Goal: Task Accomplishment & Management: Complete application form

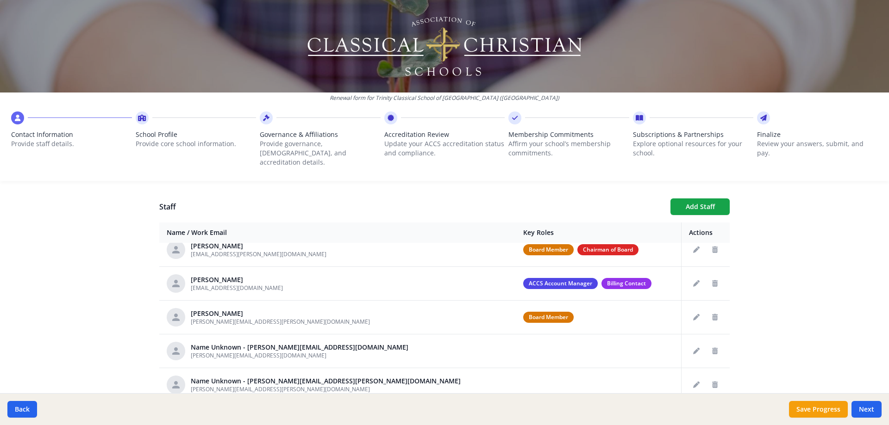
scroll to position [93, 0]
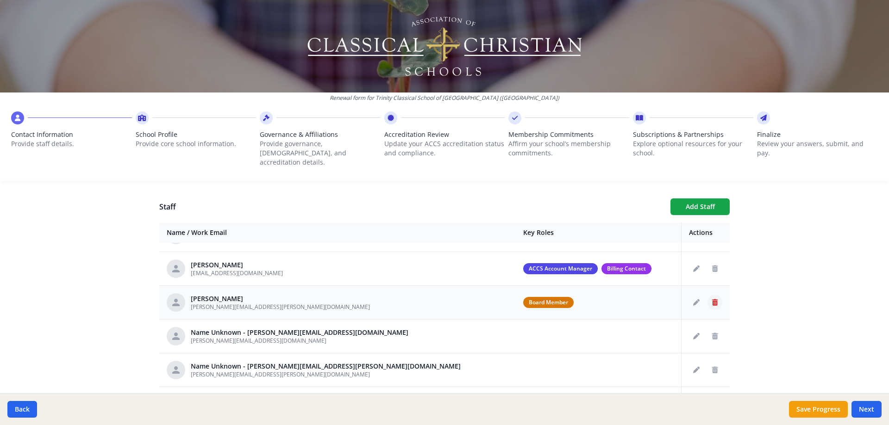
click at [712, 299] on icon "Delete staff" at bounding box center [715, 302] width 6 height 6
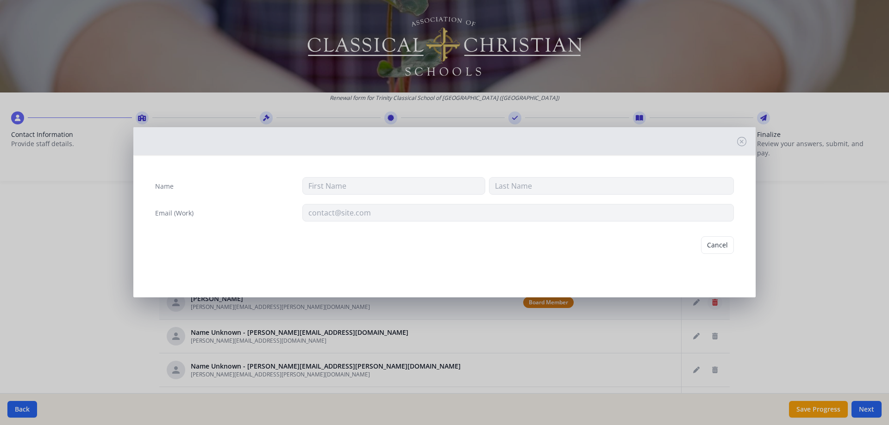
type input "Clark"
type input "Reynolds"
type input "[PERSON_NAME][EMAIL_ADDRESS][PERSON_NAME][DOMAIN_NAME]"
click at [712, 246] on button "Delete" at bounding box center [718, 246] width 32 height 18
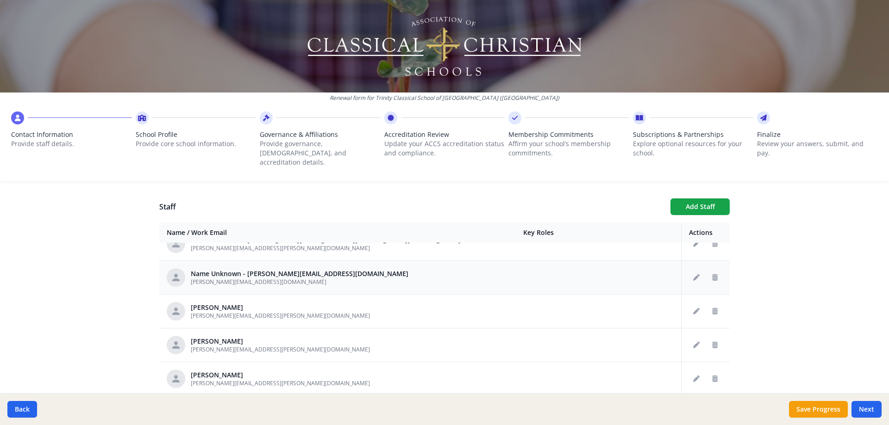
scroll to position [139, 0]
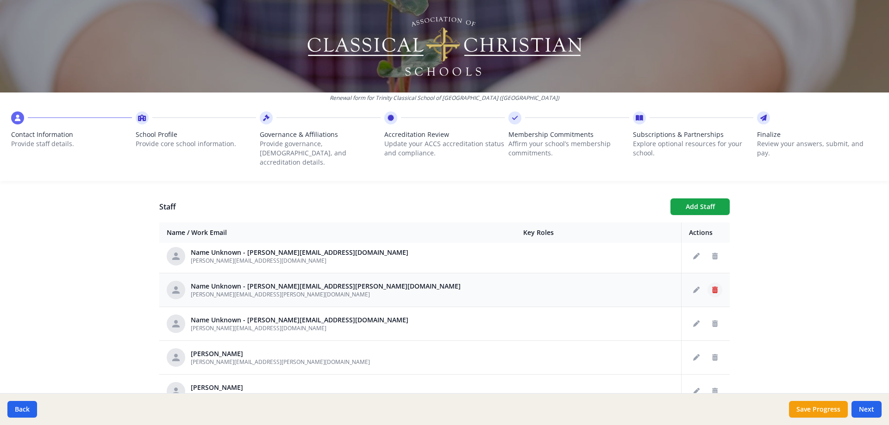
click at [712, 287] on icon "Delete staff" at bounding box center [715, 290] width 6 height 6
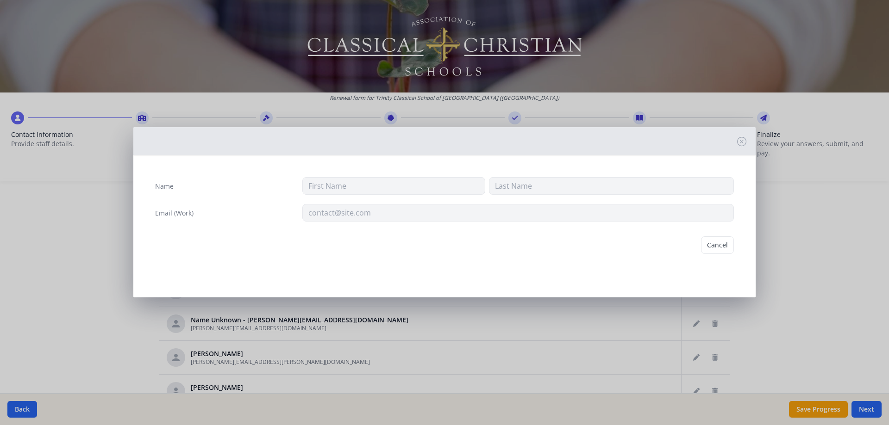
type input "[PERSON_NAME][EMAIL_ADDRESS][PERSON_NAME][DOMAIN_NAME]"
click at [720, 243] on button "Delete" at bounding box center [718, 246] width 32 height 18
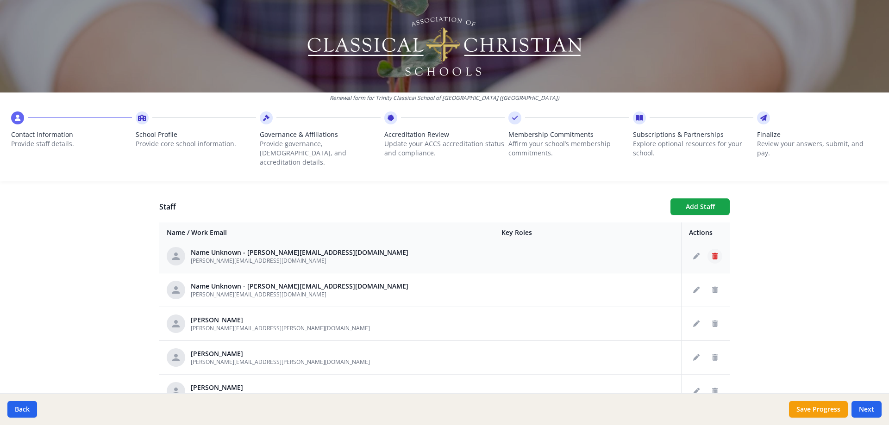
click at [712, 253] on icon "Delete staff" at bounding box center [715, 256] width 6 height 6
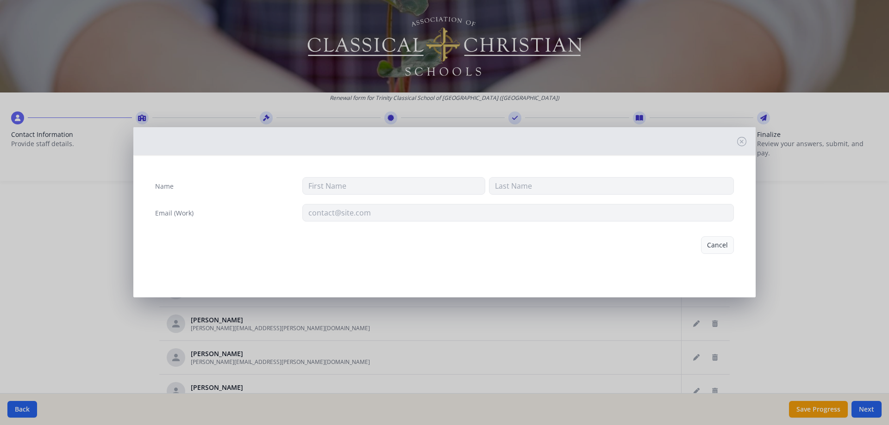
type input "[PERSON_NAME][EMAIL_ADDRESS][DOMAIN_NAME]"
click at [720, 245] on button "Delete" at bounding box center [718, 246] width 32 height 18
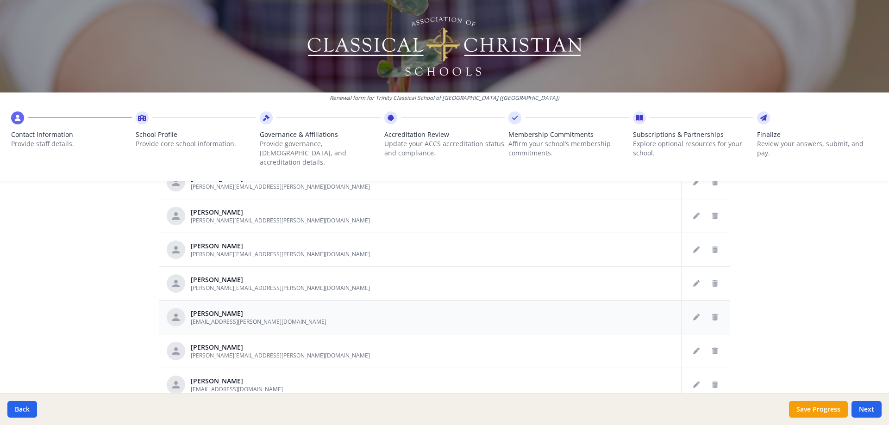
scroll to position [463, 0]
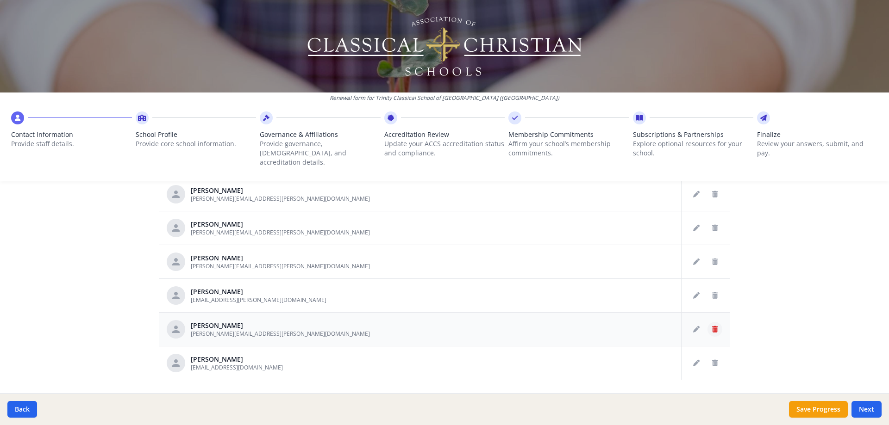
click at [712, 326] on icon "Delete staff" at bounding box center [715, 329] width 6 height 6
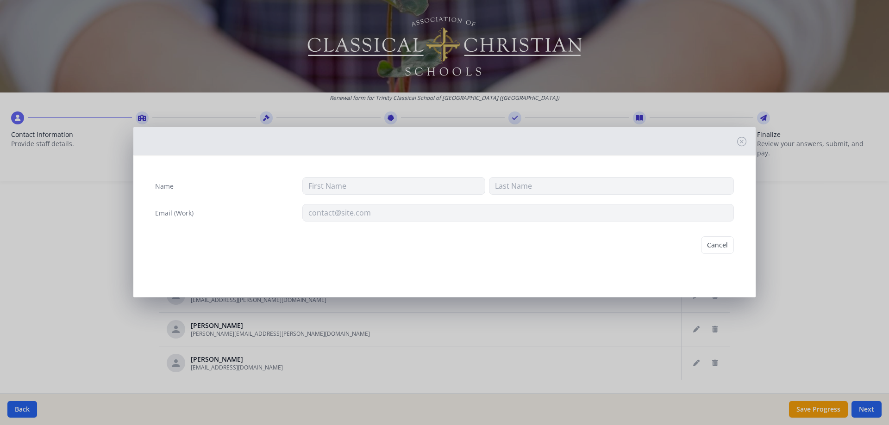
type input "Kelley"
type input "McLemore"
type input "[PERSON_NAME][EMAIL_ADDRESS][PERSON_NAME][DOMAIN_NAME]"
click at [711, 244] on button "Delete" at bounding box center [718, 246] width 32 height 18
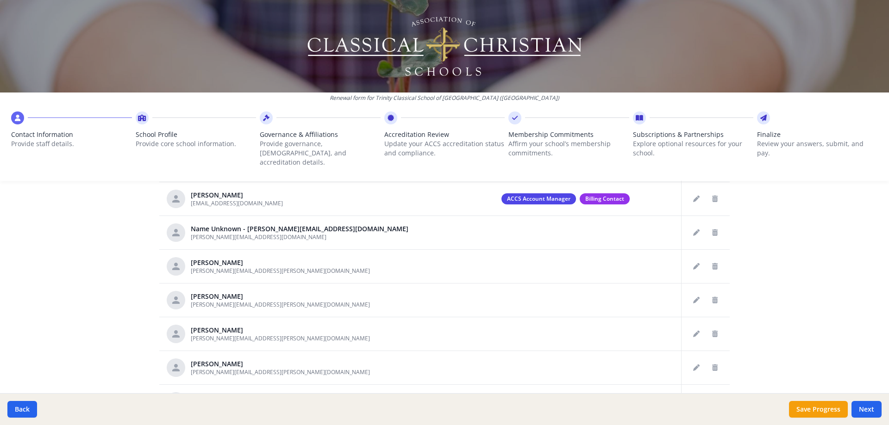
scroll to position [433, 0]
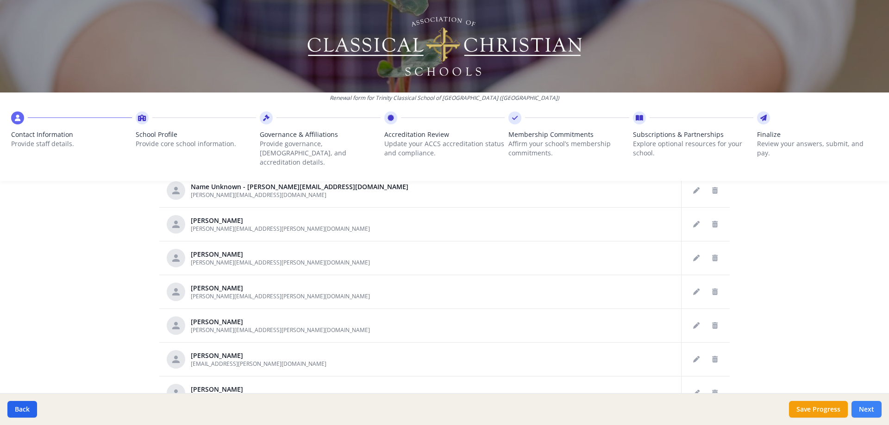
click at [863, 405] on button "Next" at bounding box center [866, 409] width 30 height 17
type input "(281) 656-1880"
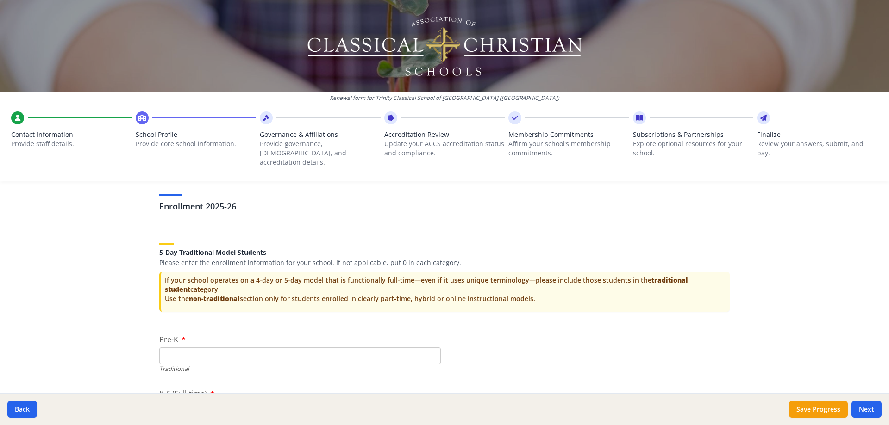
scroll to position [1868, 0]
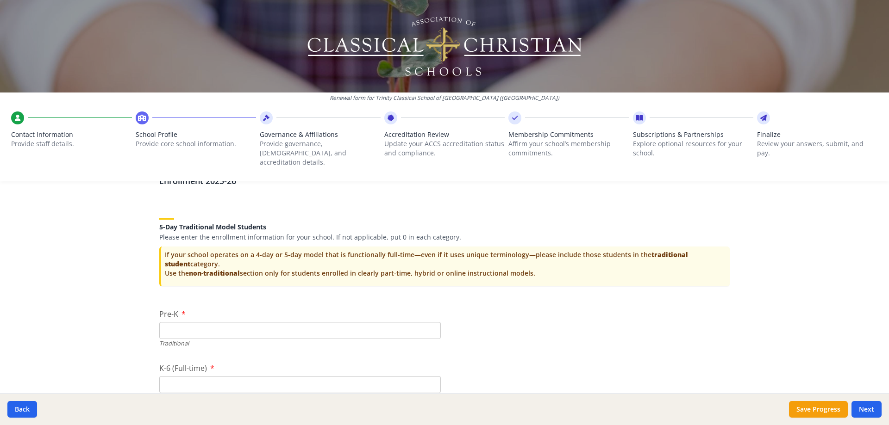
click at [163, 324] on input "Pre-K" at bounding box center [299, 330] width 281 height 17
type input "0"
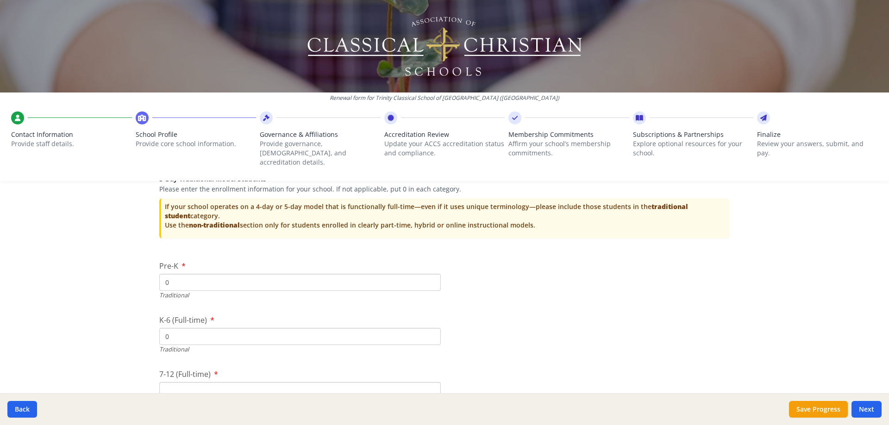
scroll to position [1973, 0]
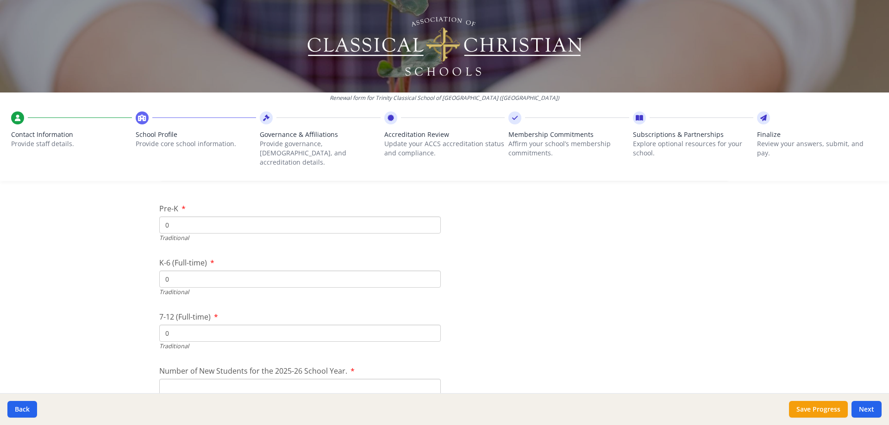
type input "0"
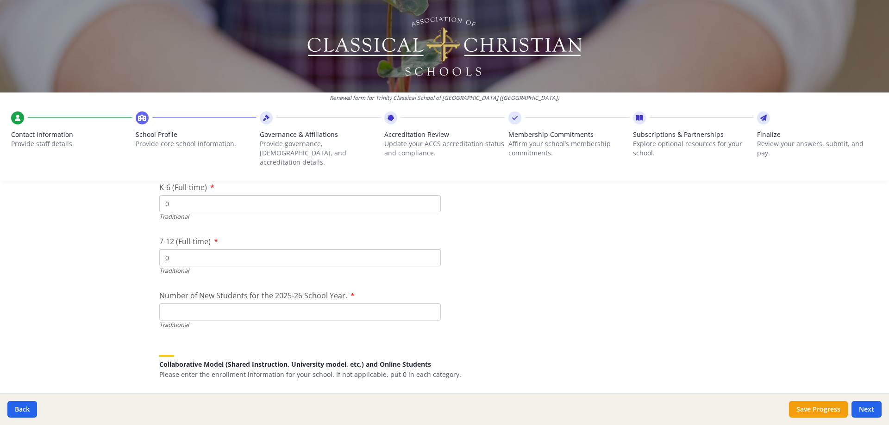
scroll to position [2066, 0]
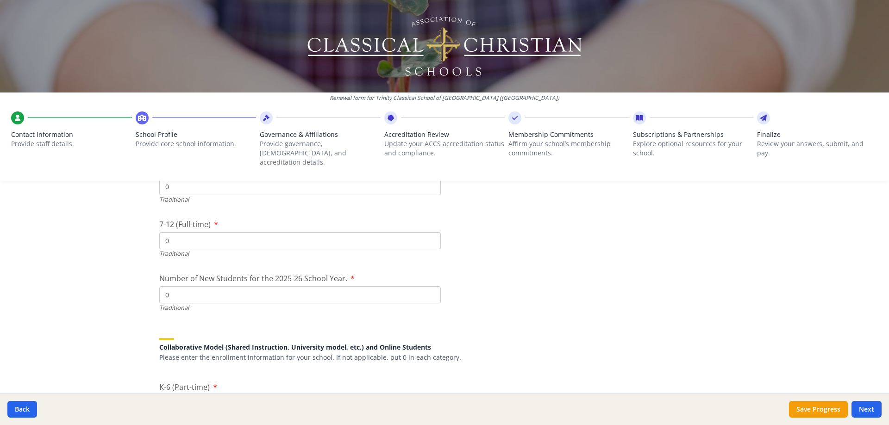
type input "0"
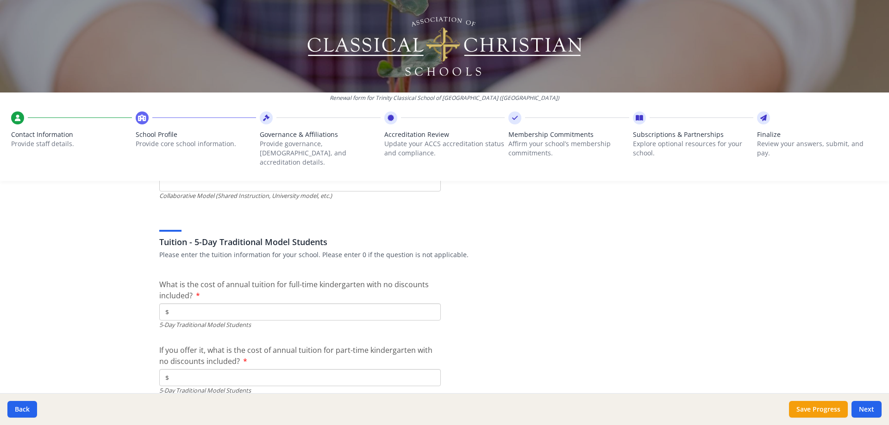
scroll to position [2436, 0]
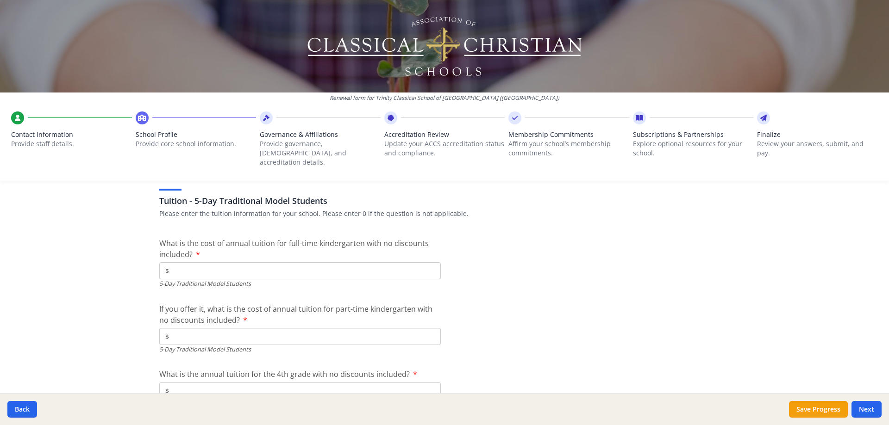
click at [206, 263] on input "$" at bounding box center [299, 270] width 281 height 17
type input "$0"
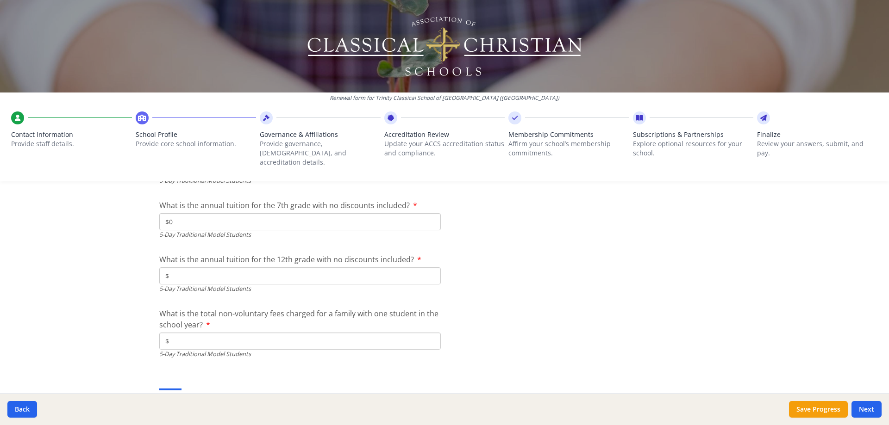
type input "$0"
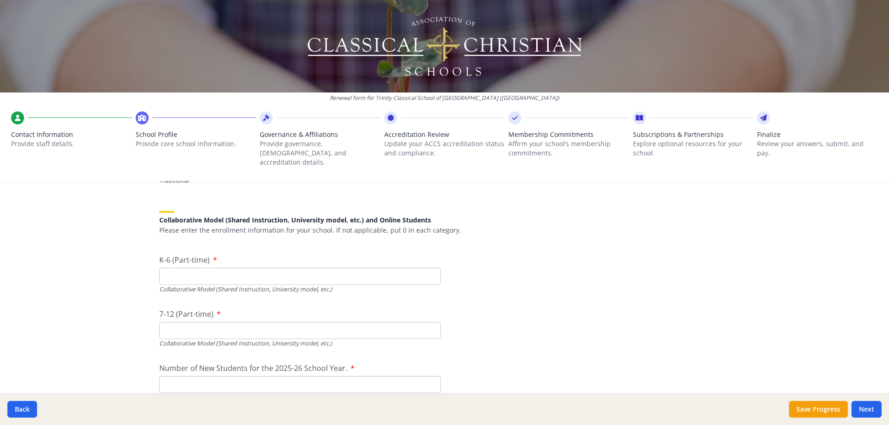
scroll to position [2198, 0]
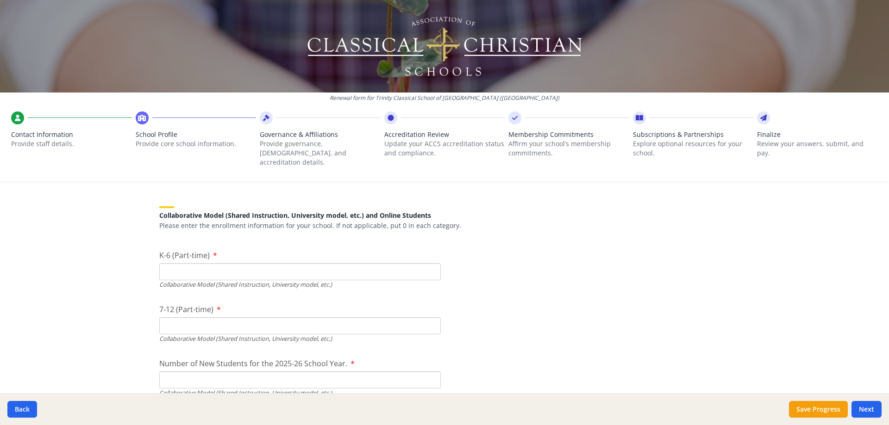
click at [185, 321] on input "7-12 (Part-time)" at bounding box center [299, 326] width 281 height 17
type input "229"
click at [175, 263] on input "K-6 (Part-time)" at bounding box center [299, 271] width 281 height 17
click at [428, 263] on input "595" at bounding box center [299, 271] width 281 height 17
click at [174, 263] on input "595" at bounding box center [299, 271] width 281 height 17
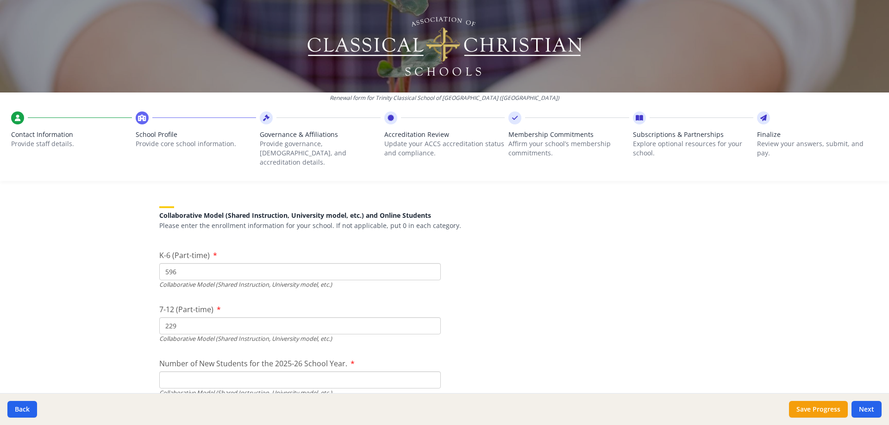
type input "596"
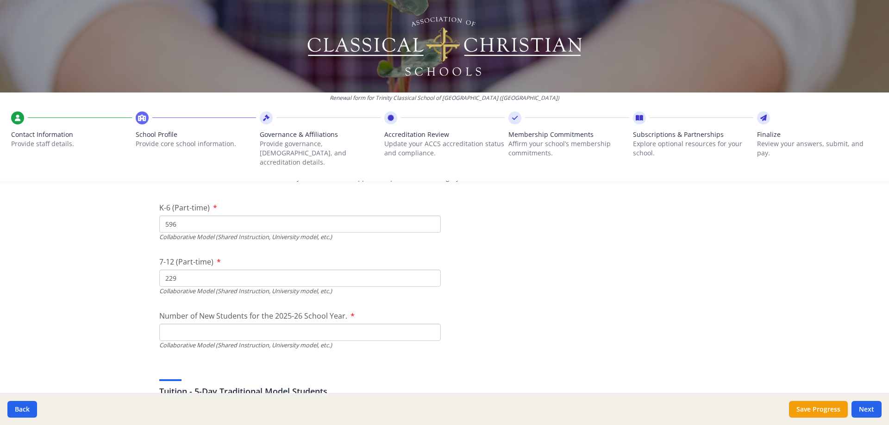
scroll to position [2244, 0]
click at [189, 125] on input "Number of New Students for the 2025-26 School Year." at bounding box center [299, 116] width 281 height 17
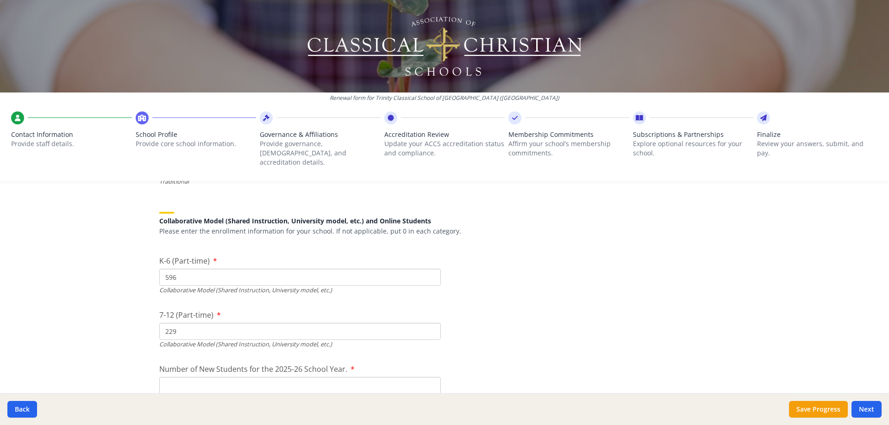
scroll to position [2290, 0]
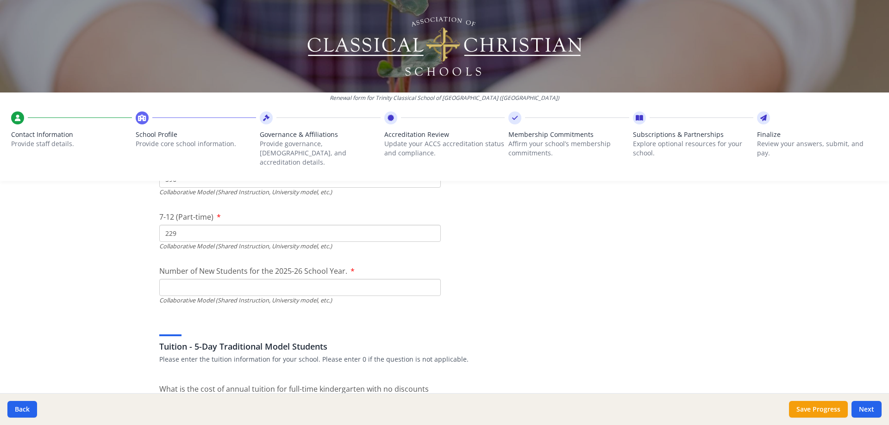
click at [169, 79] on input "Number of New Students for the 2025-26 School Year." at bounding box center [299, 70] width 281 height 17
type input "132"
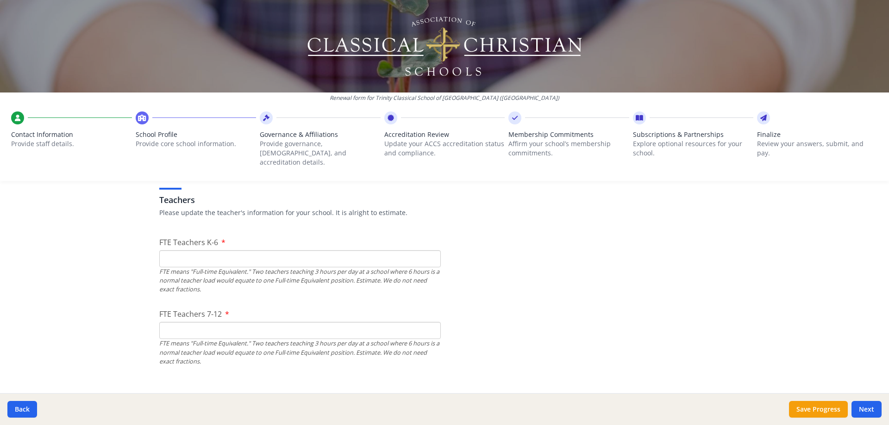
scroll to position [602, 0]
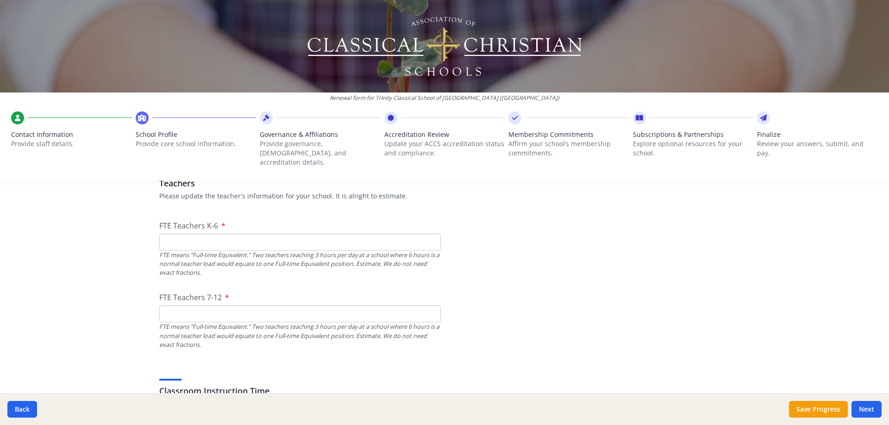
click at [188, 306] on input "FTE Teachers 7-12" at bounding box center [299, 314] width 281 height 17
click at [174, 234] on input "FTE Teachers K-6" at bounding box center [299, 242] width 281 height 17
click at [175, 306] on input "21" at bounding box center [299, 314] width 281 height 17
type input "23"
click at [188, 234] on input "FTE Teachers K-6" at bounding box center [299, 242] width 281 height 17
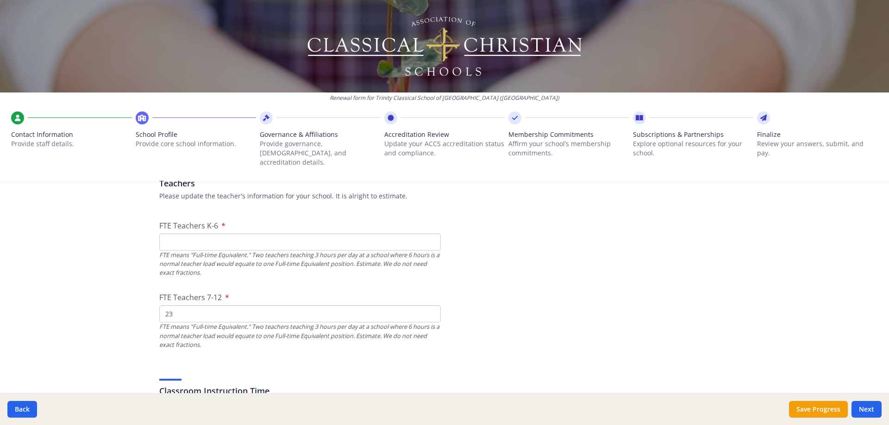
click at [168, 234] on input "FTE Teachers K-6" at bounding box center [299, 242] width 281 height 17
type input "60"
click at [177, 307] on input "23" at bounding box center [299, 314] width 281 height 17
type input "2"
type input "37"
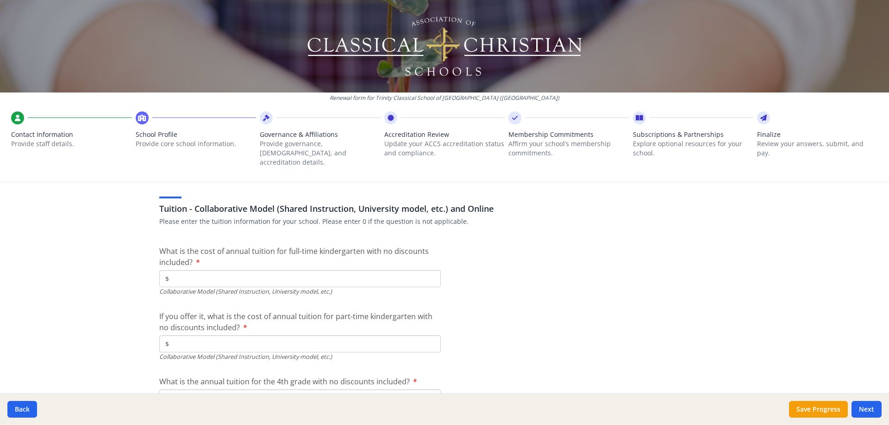
scroll to position [2867, 0]
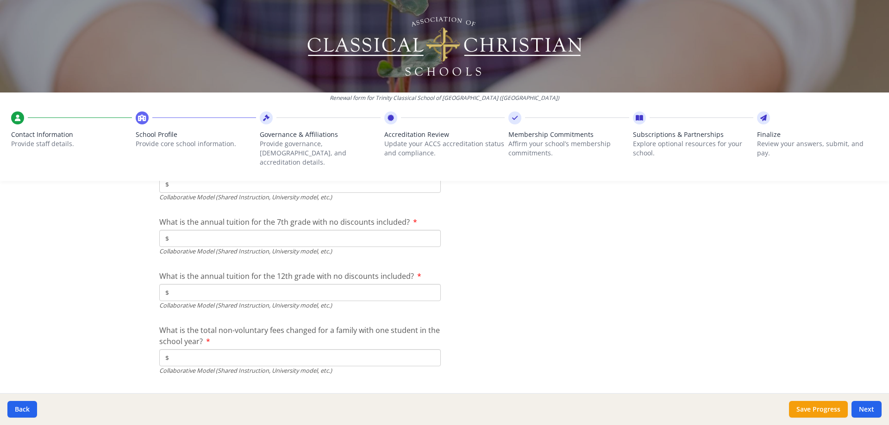
scroll to position [3077, 0]
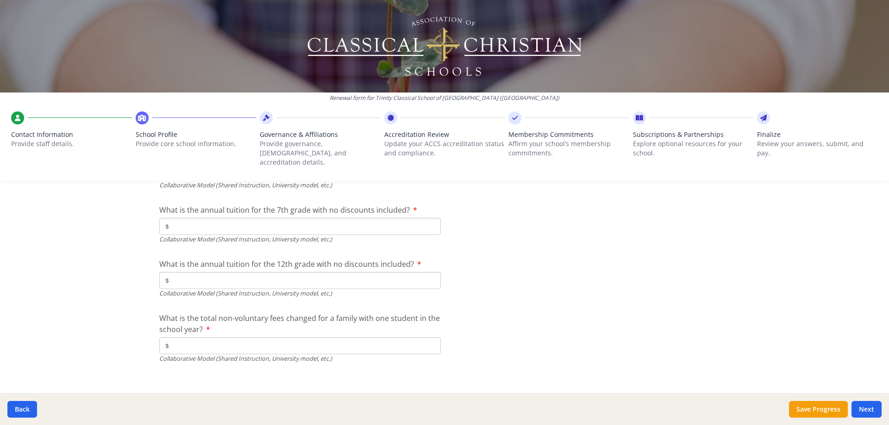
type input "$5 668"
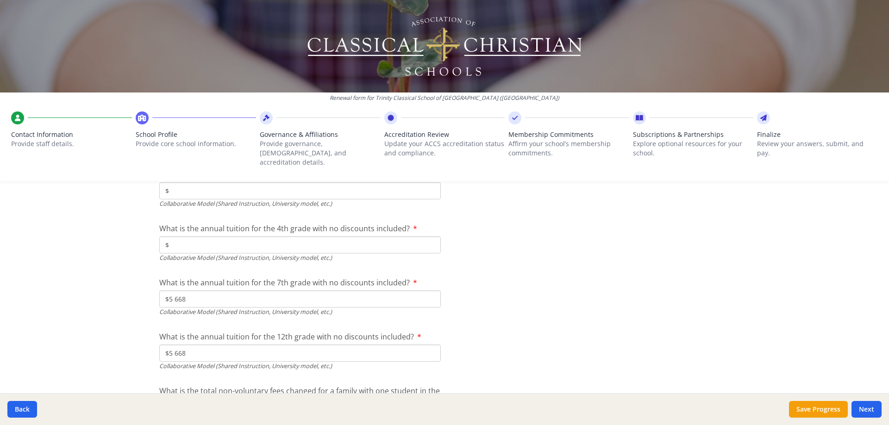
scroll to position [2985, 0]
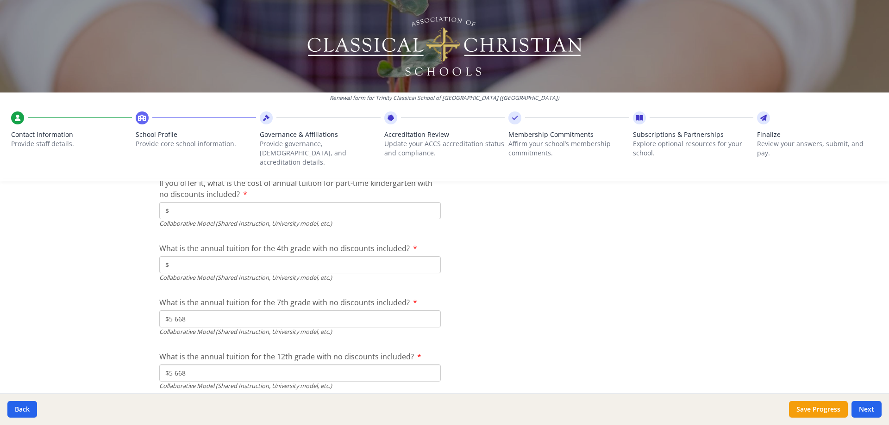
type input "$5 668"
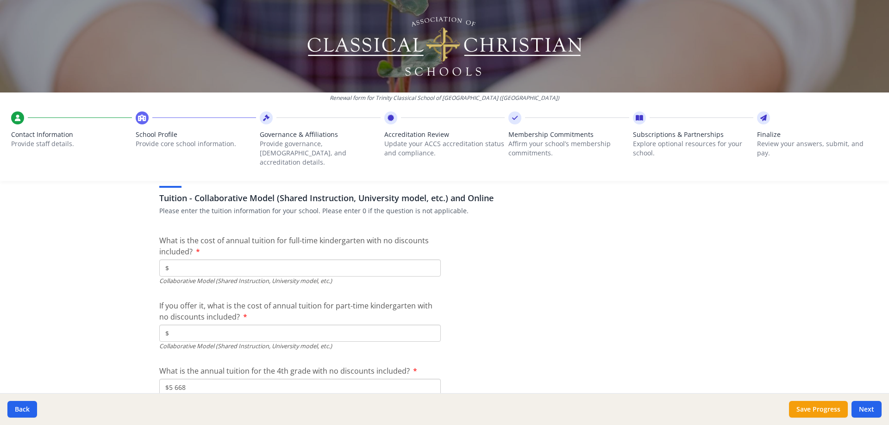
scroll to position [2846, 0]
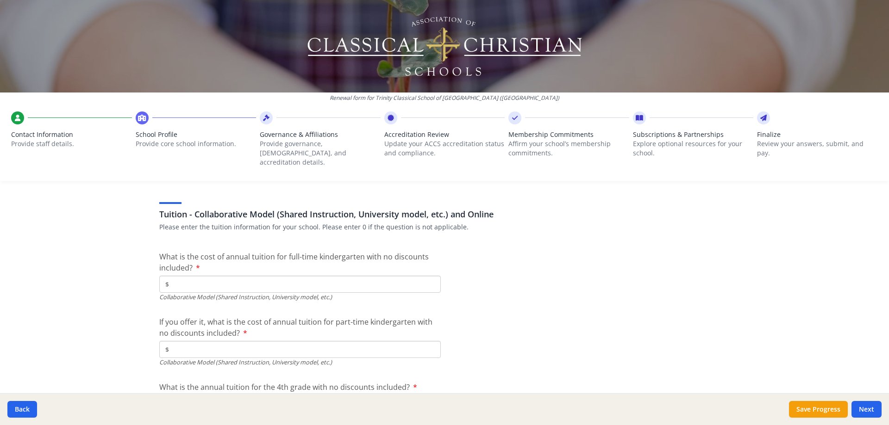
type input "$5 668"
type input "$0"
type input "$5 668"
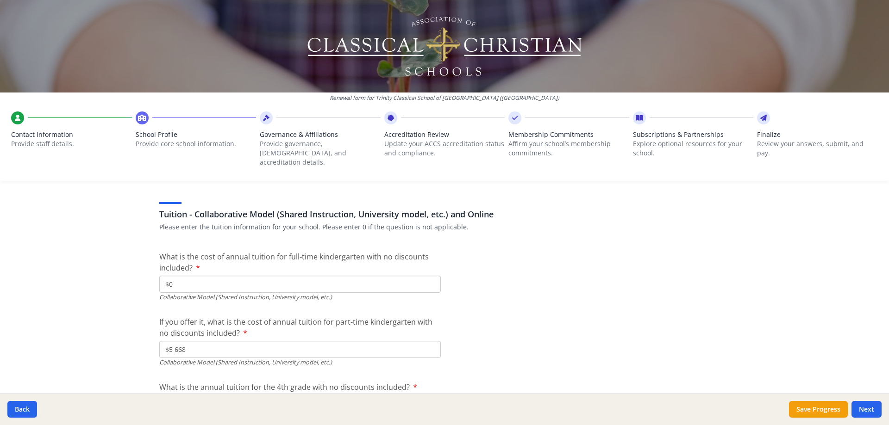
scroll to position [97, 0]
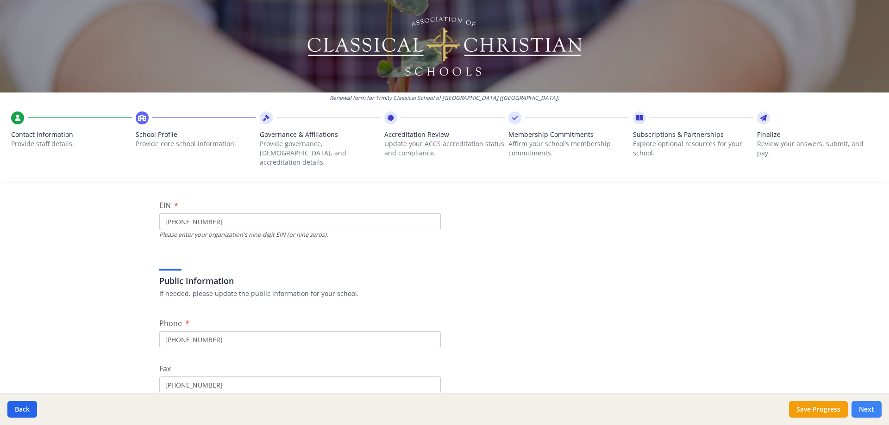
click at [867, 407] on button "Next" at bounding box center [866, 409] width 30 height 17
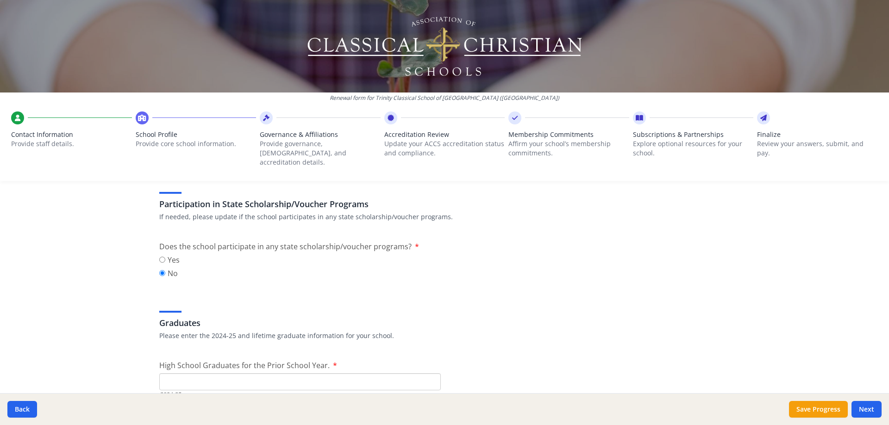
scroll to position [1393, 0]
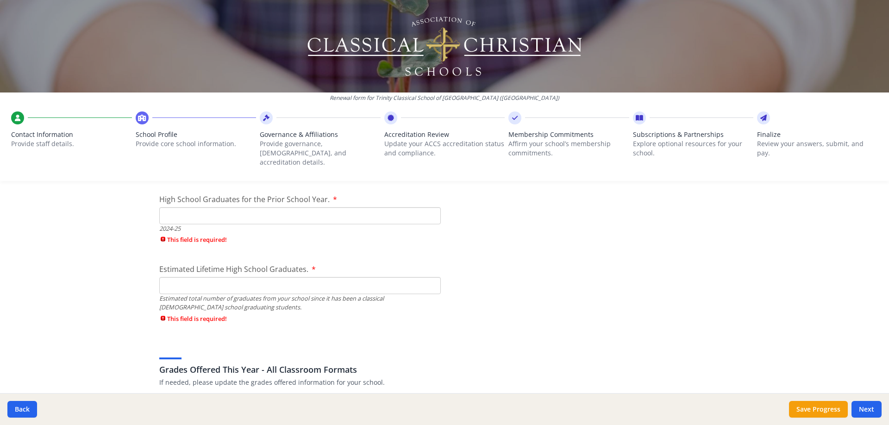
click at [190, 210] on input "High School Graduates for the Prior School Year." at bounding box center [299, 215] width 281 height 17
type input "26"
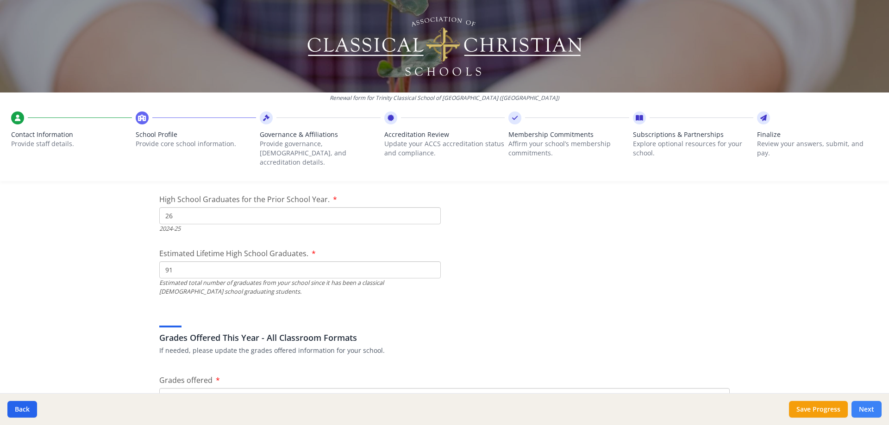
type input "91"
click at [865, 404] on button "Next" at bounding box center [866, 409] width 30 height 17
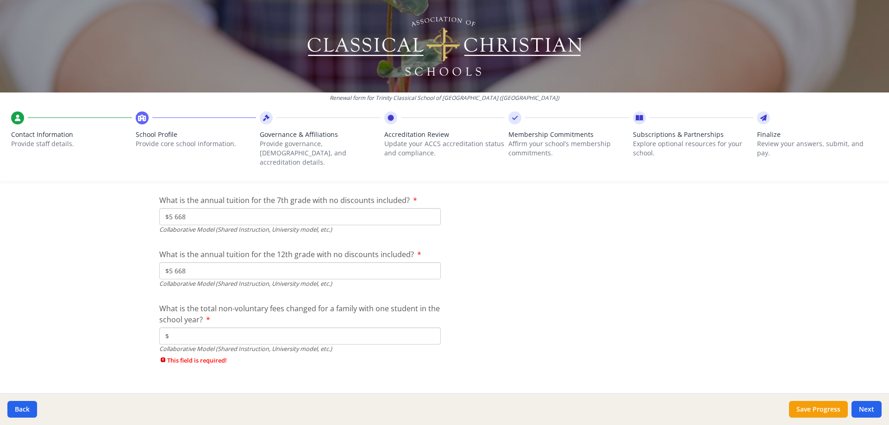
scroll to position [3093, 0]
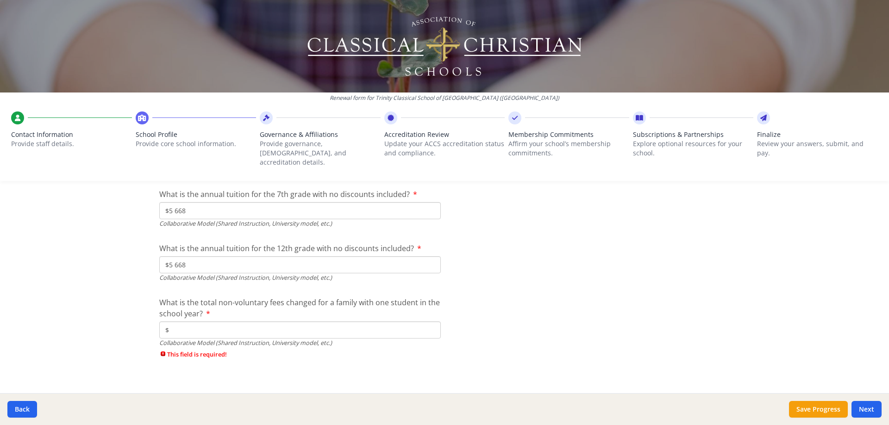
click at [181, 324] on input "$" at bounding box center [299, 330] width 281 height 17
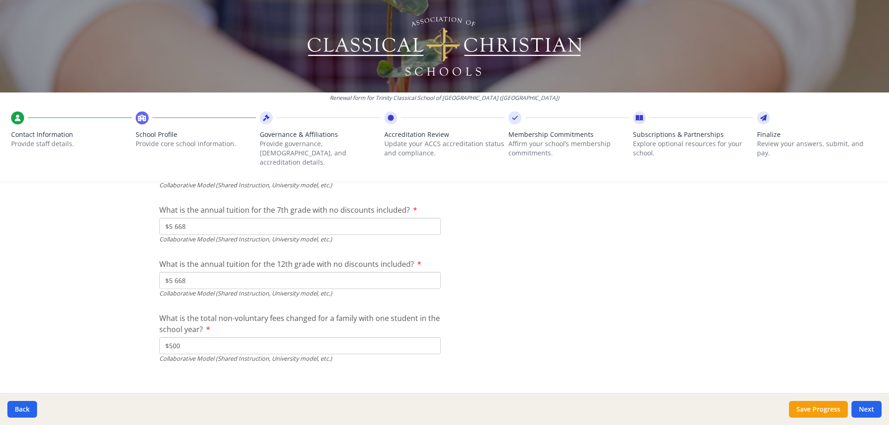
type input "$500"
click at [873, 405] on button "Next" at bounding box center [866, 409] width 30 height 17
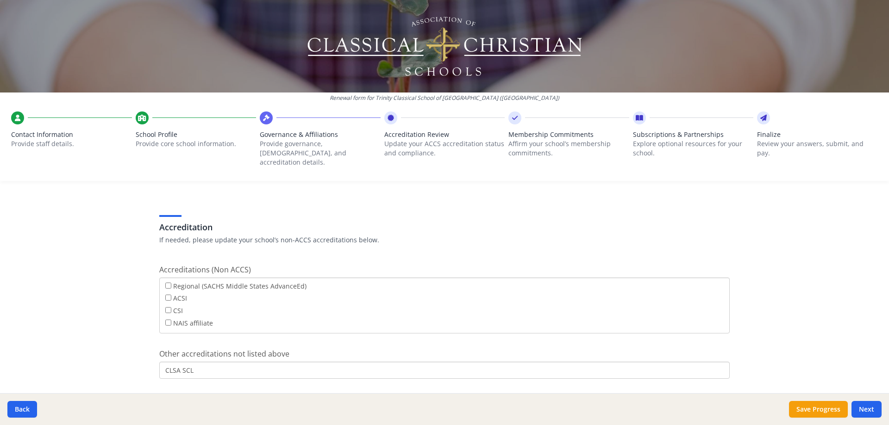
scroll to position [370, 0]
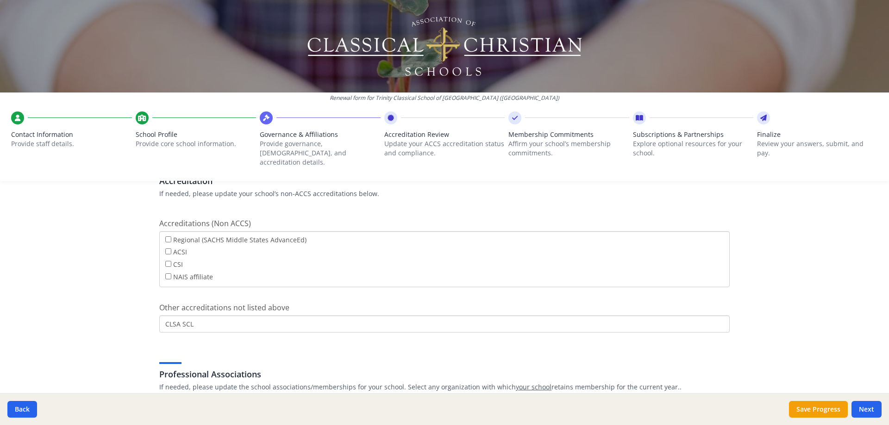
drag, startPoint x: 179, startPoint y: 313, endPoint x: 182, endPoint y: 310, distance: 4.9
click at [159, 316] on input "CLSA SCL" at bounding box center [444, 324] width 570 height 17
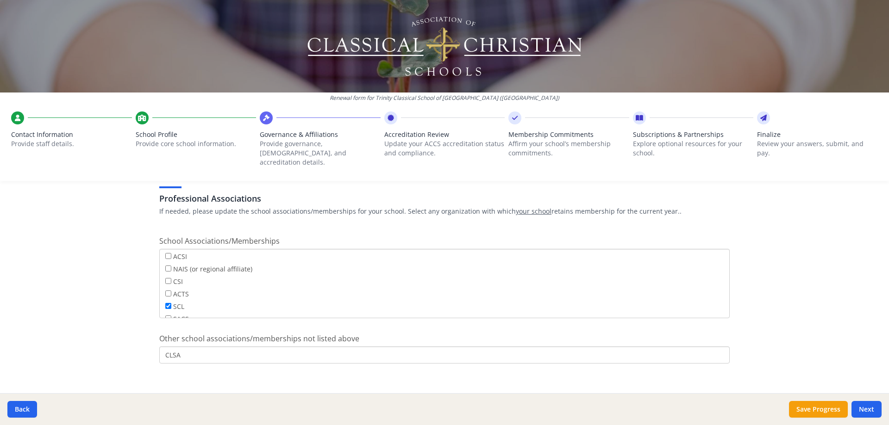
scroll to position [0, 0]
type input "SCL"
drag, startPoint x: 188, startPoint y: 348, endPoint x: 143, endPoint y: 345, distance: 45.0
click at [123, 342] on div "Renewal form for Trinity Classical School of Houston (TX) Contact Information P…" at bounding box center [444, 212] width 889 height 425
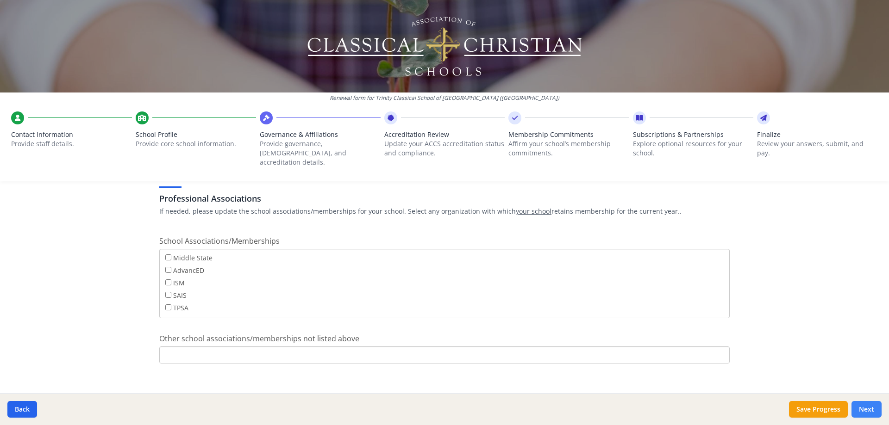
click at [859, 405] on button "Next" at bounding box center [866, 409] width 30 height 17
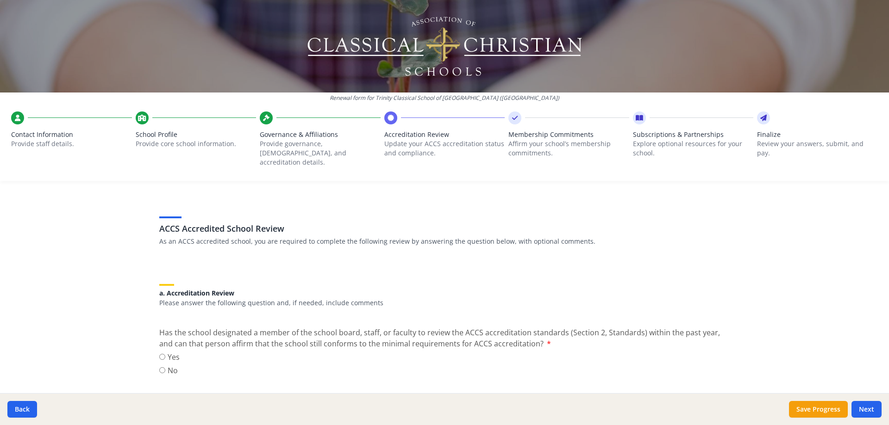
scroll to position [46, 0]
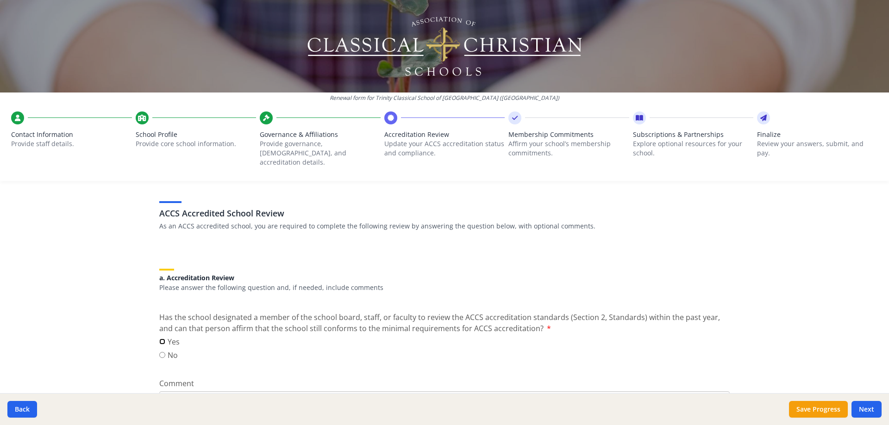
click at [161, 339] on input "Yes" at bounding box center [162, 342] width 6 height 6
radio input "true"
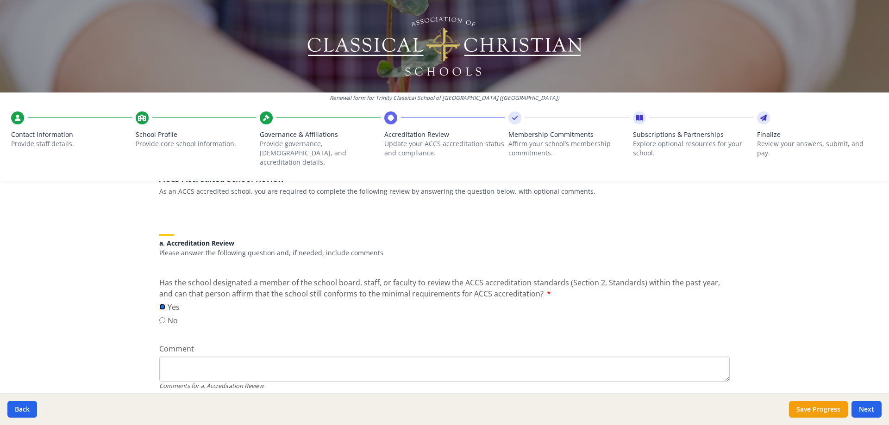
scroll to position [231, 0]
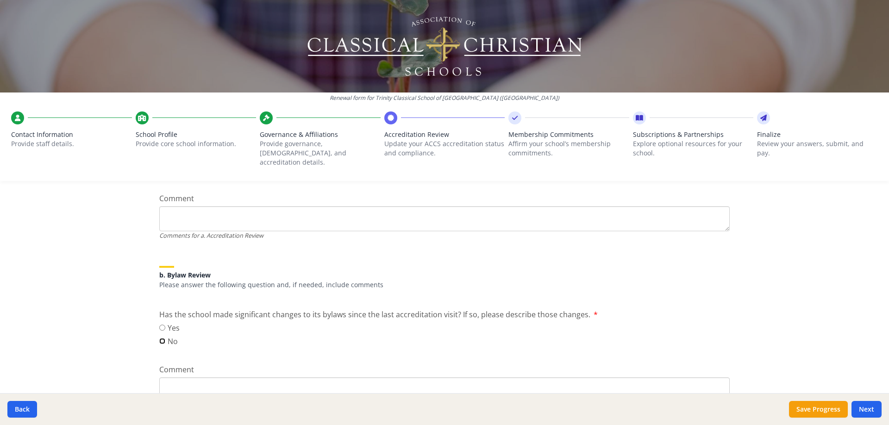
click at [159, 338] on input "No" at bounding box center [162, 341] width 6 height 6
radio input "true"
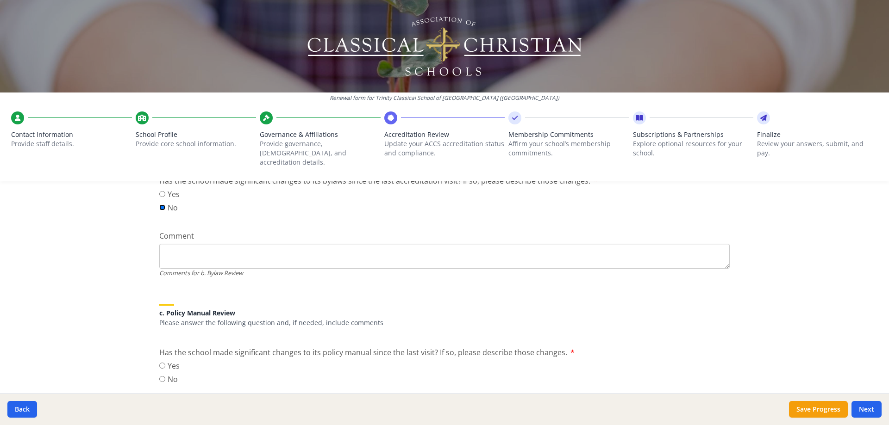
scroll to position [370, 0]
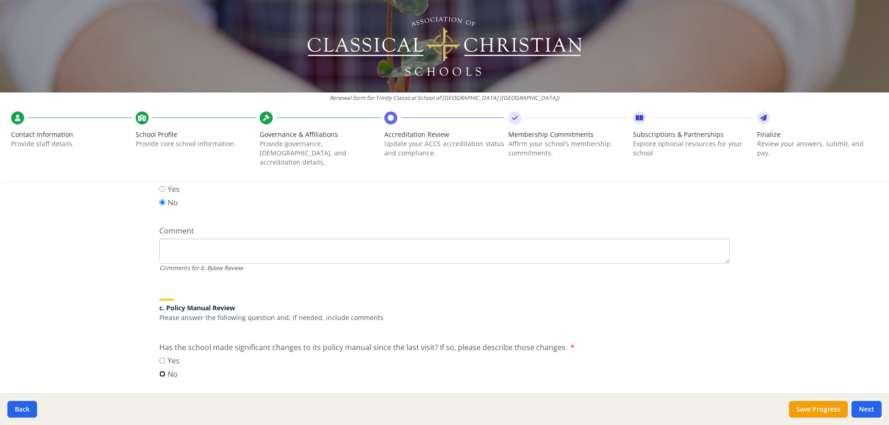
click at [160, 371] on input "No" at bounding box center [162, 374] width 6 height 6
radio input "true"
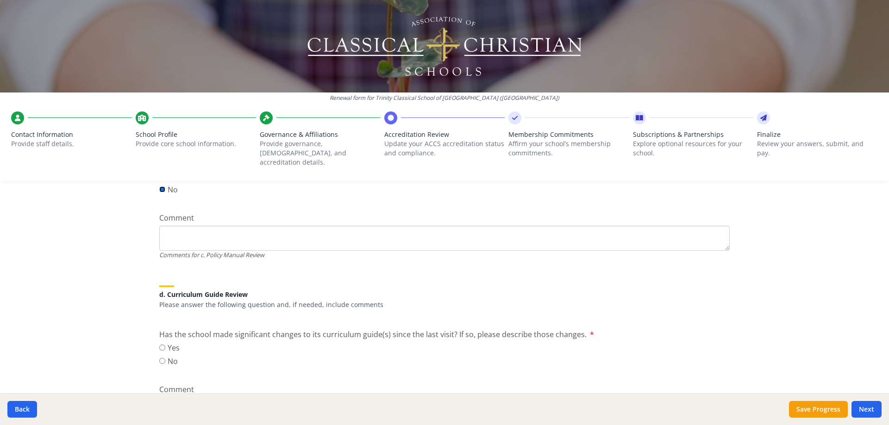
scroll to position [555, 0]
click at [159, 358] on input "No" at bounding box center [162, 361] width 6 height 6
radio input "true"
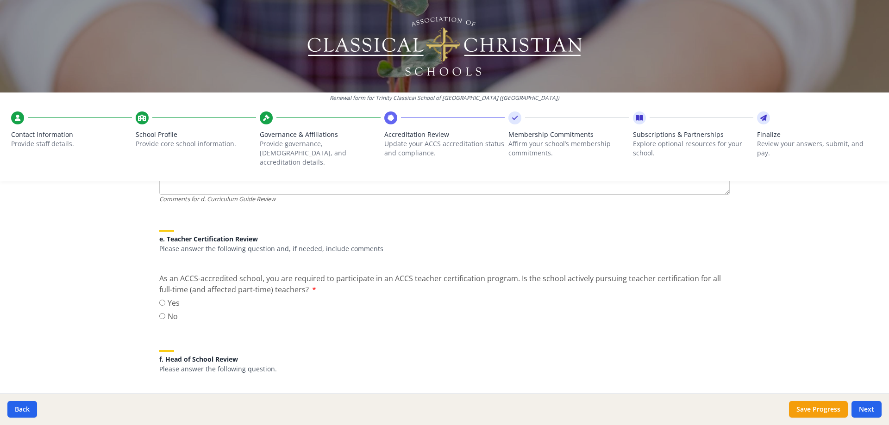
scroll to position [787, 0]
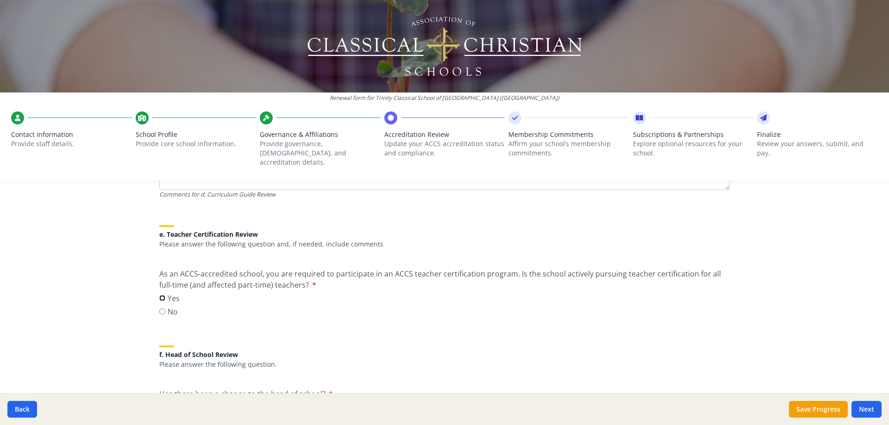
click at [161, 295] on input "Yes" at bounding box center [162, 298] width 6 height 6
radio input "true"
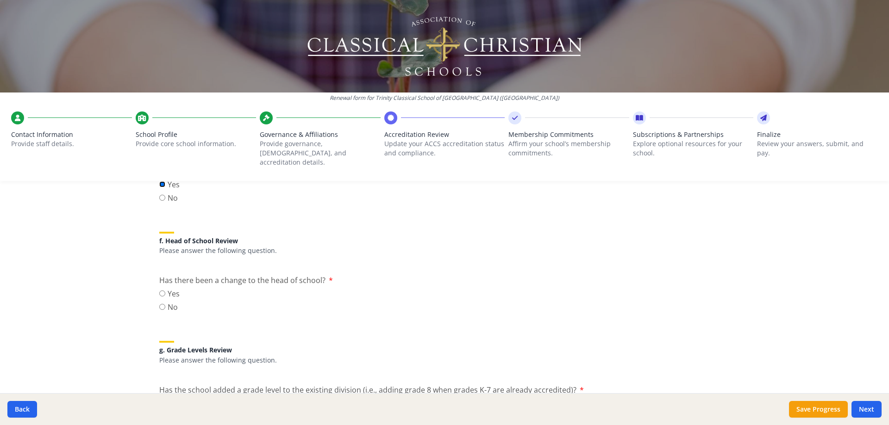
scroll to position [972, 0]
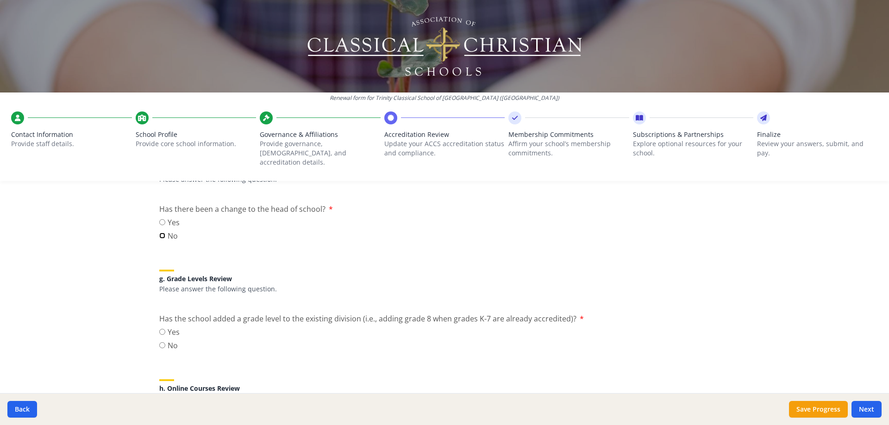
click at [161, 233] on input "No" at bounding box center [162, 236] width 6 height 6
radio input "true"
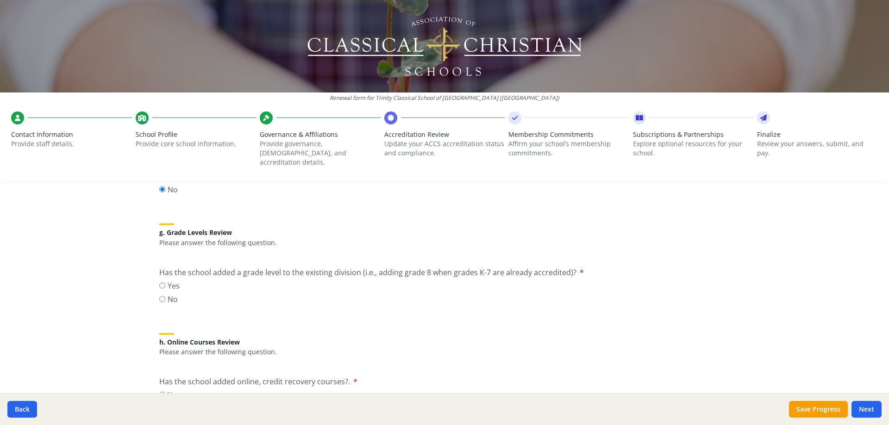
click at [166, 294] on label "No" at bounding box center [169, 299] width 20 height 11
click at [165, 296] on input "No" at bounding box center [162, 299] width 6 height 6
radio input "true"
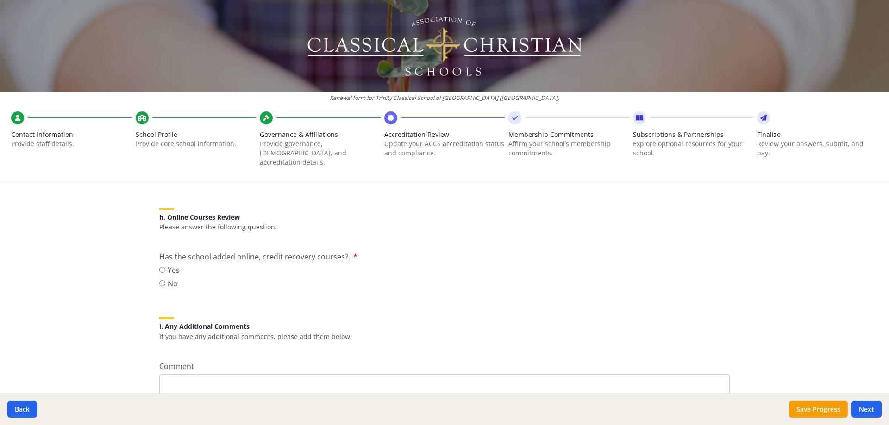
scroll to position [1157, 0]
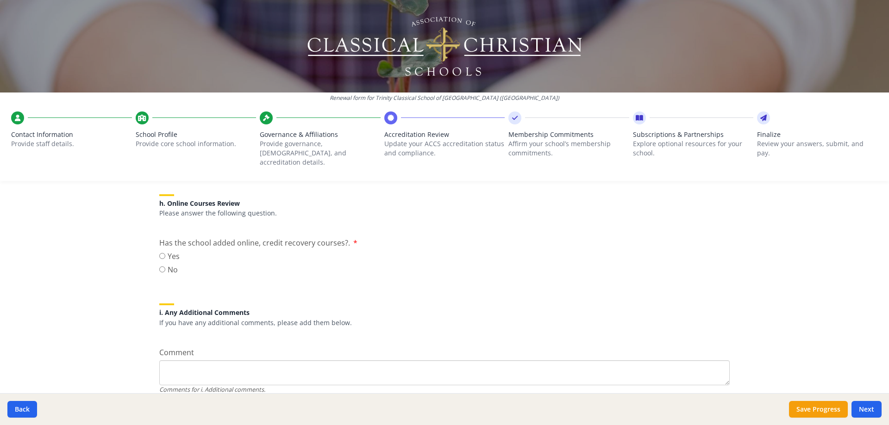
click at [162, 264] on label "No" at bounding box center [169, 269] width 20 height 11
click at [162, 267] on input "No" at bounding box center [162, 270] width 6 height 6
radio input "true"
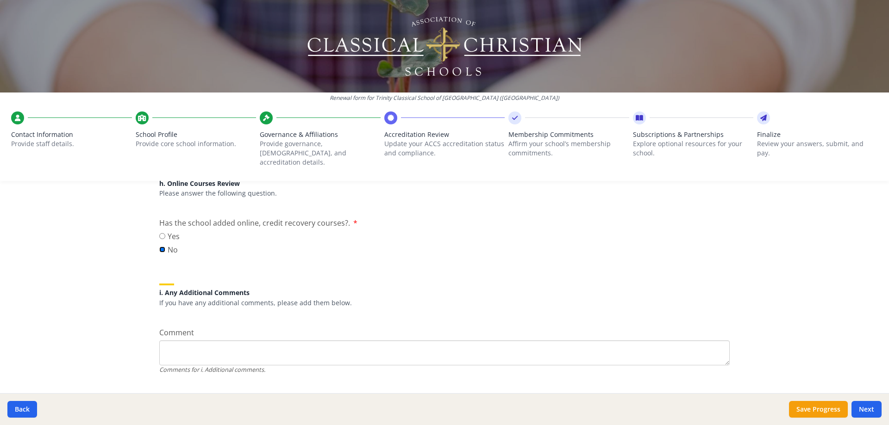
scroll to position [1188, 0]
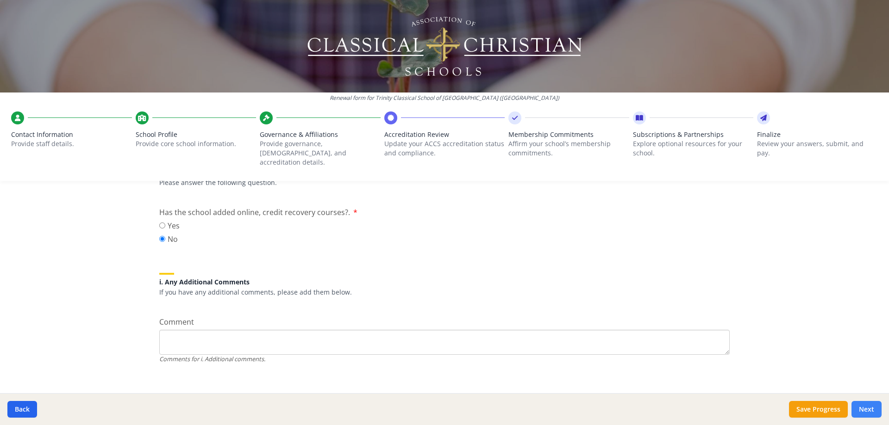
click at [863, 407] on button "Next" at bounding box center [866, 409] width 30 height 17
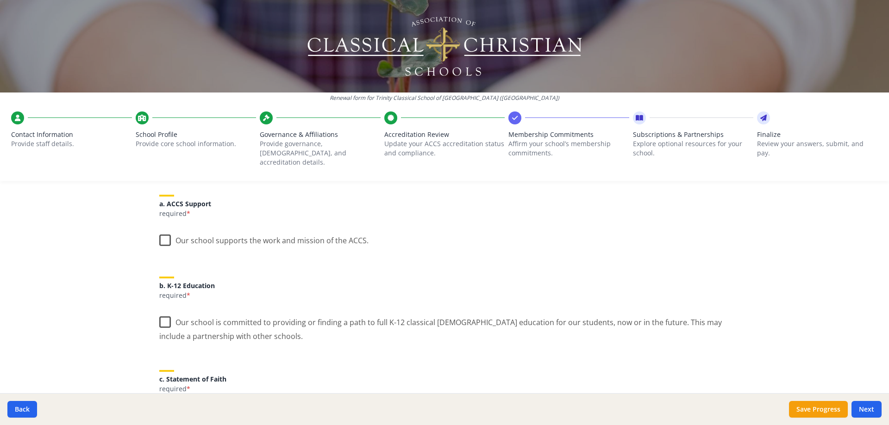
scroll to position [139, 0]
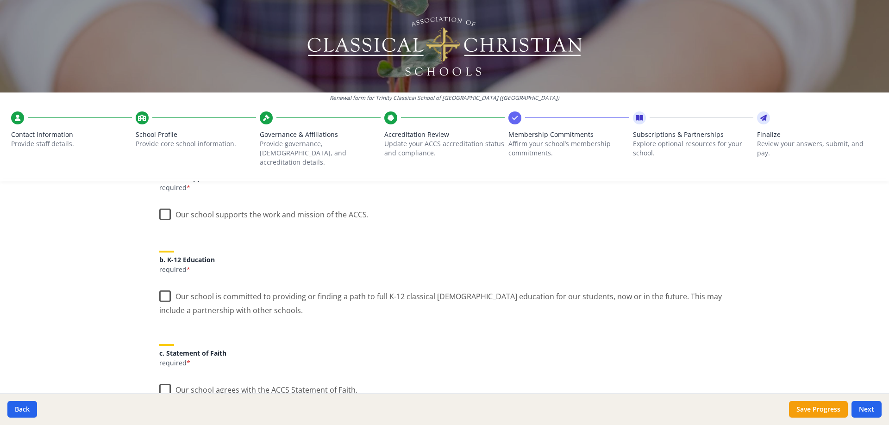
click at [162, 206] on label "Our school supports the work and mission of the ACCS." at bounding box center [263, 213] width 209 height 20
click at [0, 0] on input "Our school supports the work and mission of the ACCS." at bounding box center [0, 0] width 0 height 0
click at [160, 287] on label "Our school is committed to providing or finding a path to full K-12 classical C…" at bounding box center [444, 300] width 570 height 31
click at [0, 0] on input "Our school is committed to providing or finding a path to full K-12 classical C…" at bounding box center [0, 0] width 0 height 0
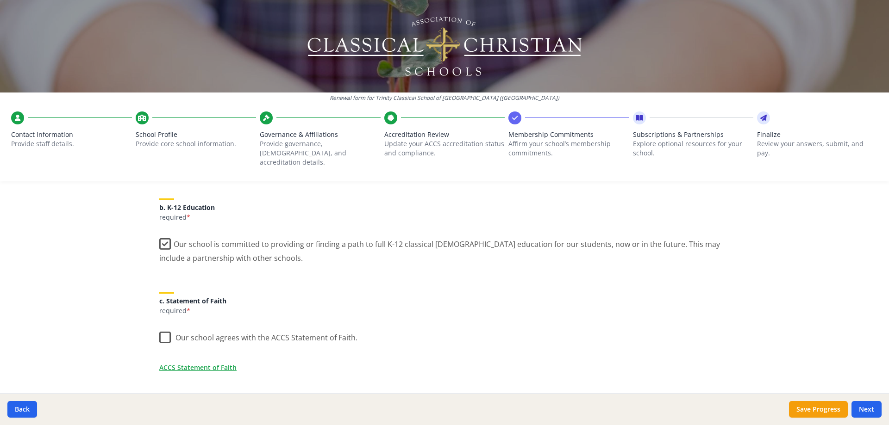
scroll to position [278, 0]
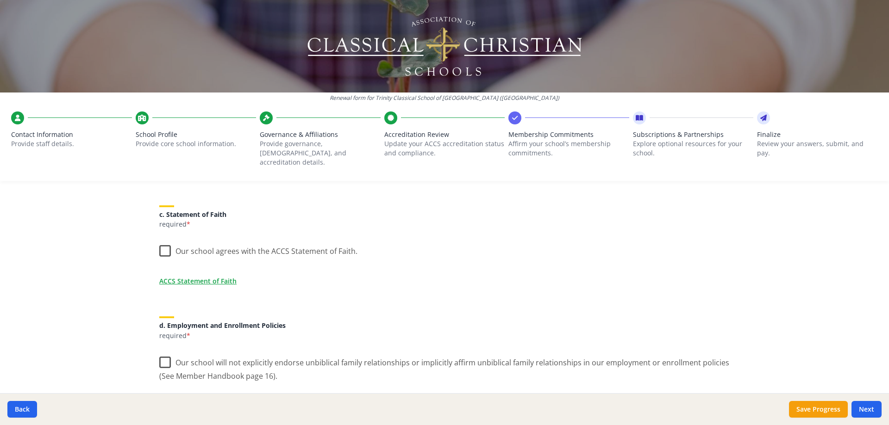
click at [163, 243] on label "Our school agrees with the ACCS Statement of Faith." at bounding box center [258, 249] width 198 height 20
click at [0, 0] on input "Our school agrees with the ACCS Statement of Faith." at bounding box center [0, 0] width 0 height 0
click at [164, 355] on label "Our school will not explicitly endorse unbiblical family relationships or impli…" at bounding box center [444, 366] width 570 height 31
click at [0, 0] on input "Our school will not explicitly endorse unbiblical family relationships or impli…" at bounding box center [0, 0] width 0 height 0
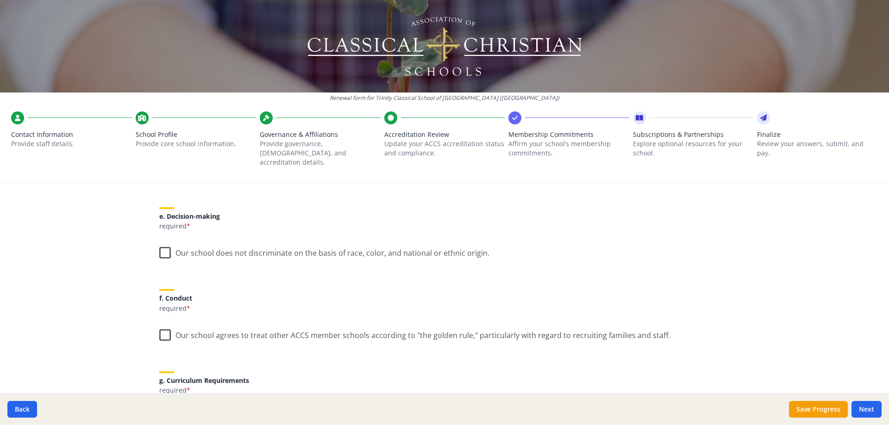
scroll to position [555, 0]
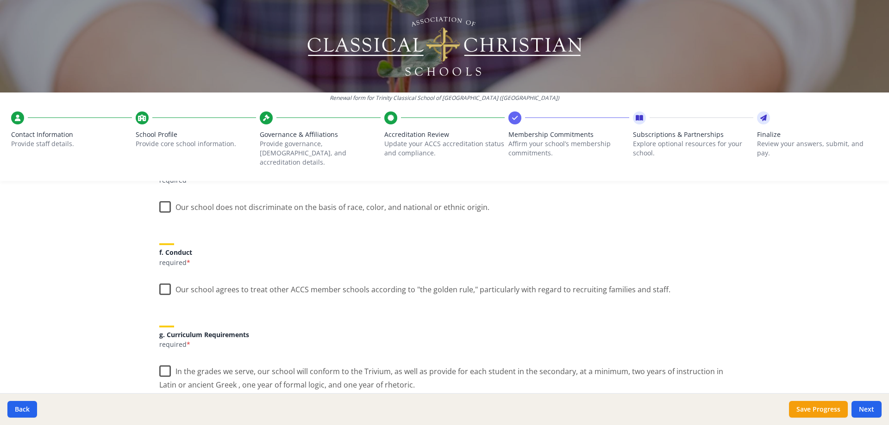
click at [166, 198] on label "Our school does not discriminate on the basis of race, color, and national or e…" at bounding box center [324, 205] width 330 height 20
click at [0, 0] on input "Our school does not discriminate on the basis of race, color, and national or e…" at bounding box center [0, 0] width 0 height 0
click at [161, 280] on label "Our school agrees to treat other ACCS member schools according to "the golden r…" at bounding box center [414, 288] width 511 height 20
click at [0, 0] on input "Our school agrees to treat other ACCS member schools according to "the golden r…" at bounding box center [0, 0] width 0 height 0
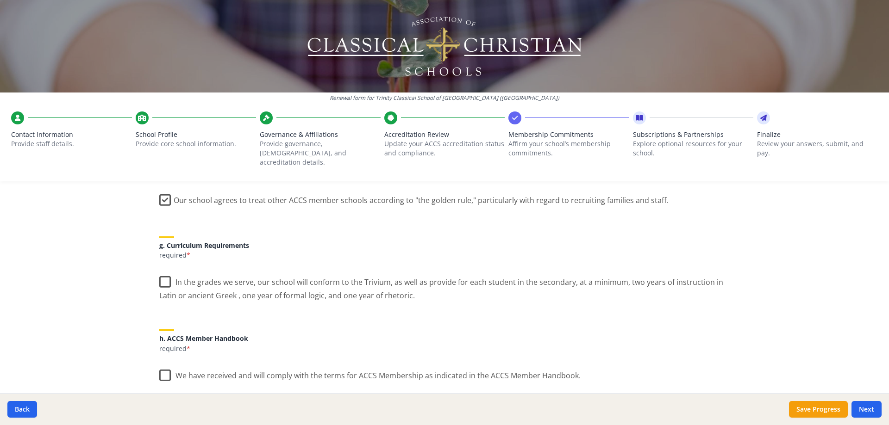
scroll to position [648, 0]
click at [162, 270] on label "In the grades we serve, our school will conform to the Trivium, as well as prov…" at bounding box center [444, 282] width 570 height 31
click at [0, 0] on input "In the grades we serve, our school will conform to the Trivium, as well as prov…" at bounding box center [0, 0] width 0 height 0
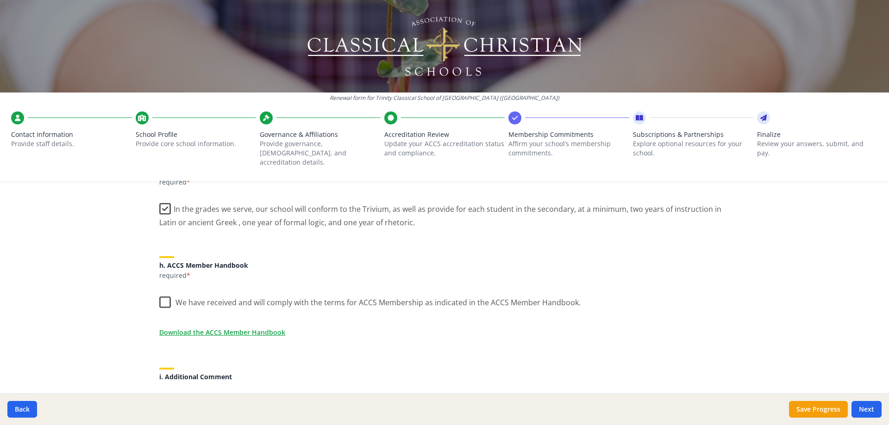
scroll to position [741, 0]
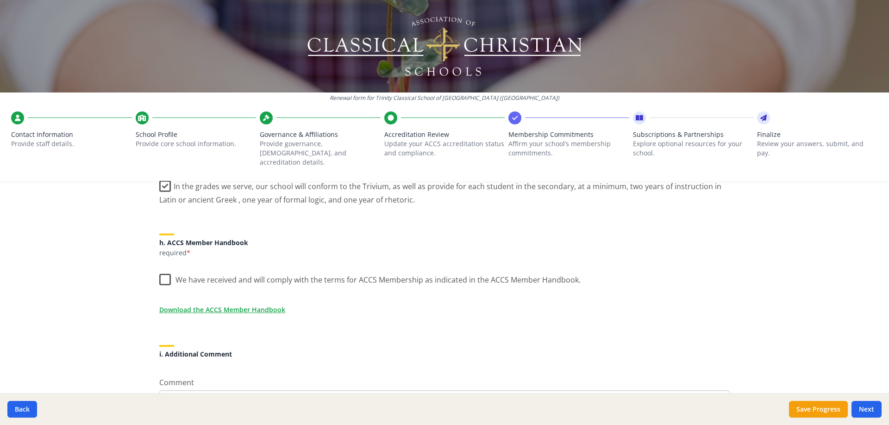
click at [162, 272] on label "We have received and will comply with the terms for ACCS Membership as indicate…" at bounding box center [369, 278] width 421 height 20
click at [0, 0] on input "We have received and will comply with the terms for ACCS Membership as indicate…" at bounding box center [0, 0] width 0 height 0
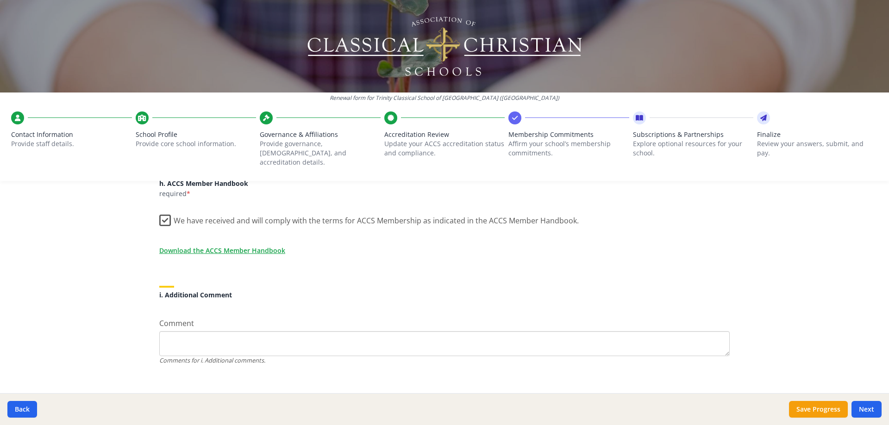
scroll to position [802, 0]
click at [868, 408] on button "Next" at bounding box center [866, 409] width 30 height 17
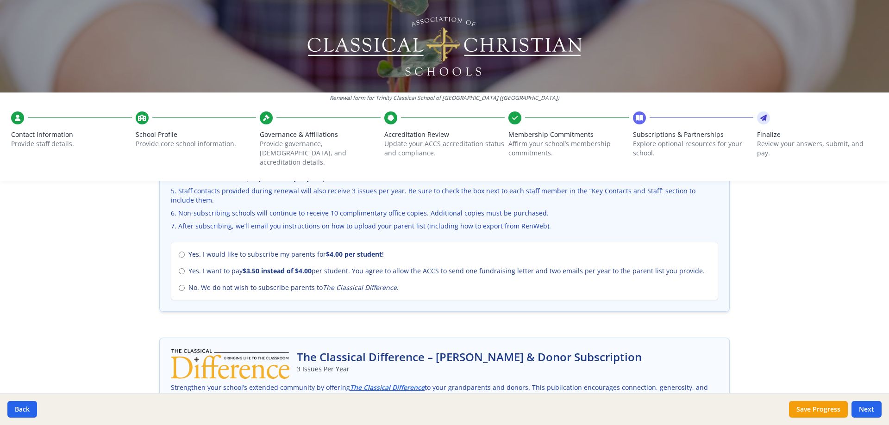
scroll to position [463, 0]
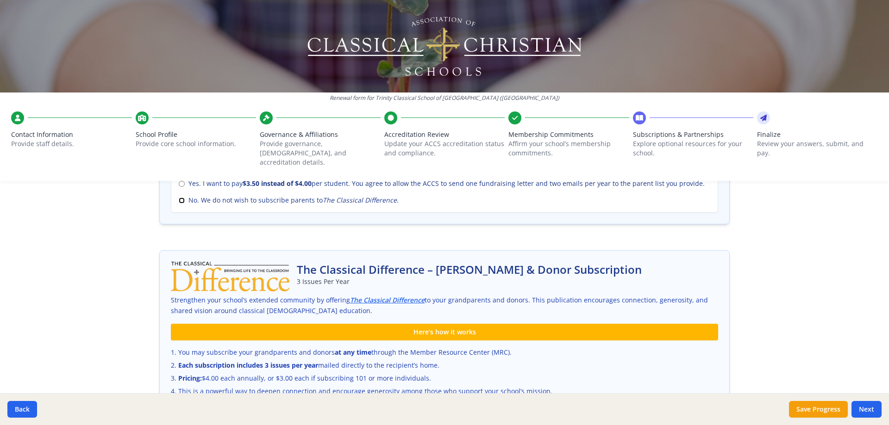
click at [179, 198] on input "No. We do not wish to subscribe parents to The Classical Difference ." at bounding box center [182, 201] width 6 height 6
radio input "true"
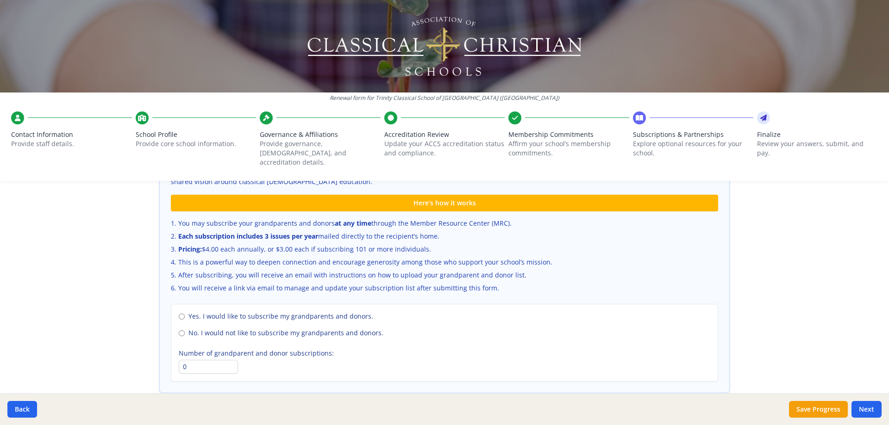
scroll to position [633, 0]
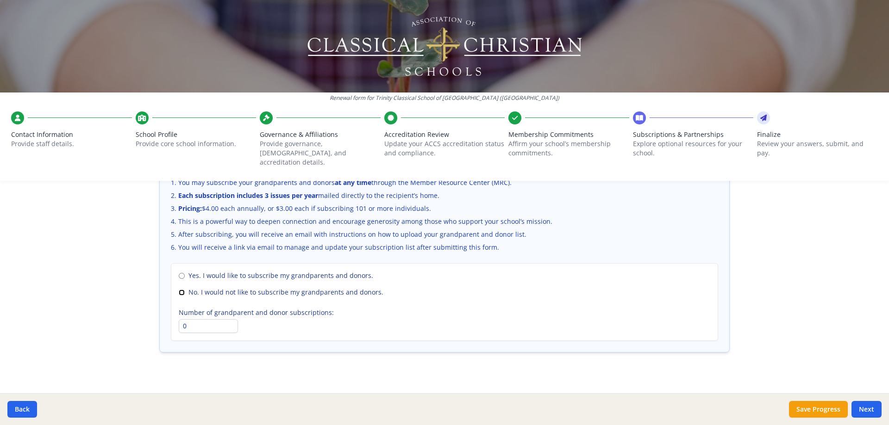
click at [179, 290] on input "No. I would not like to subscribe my grandparents and donors." at bounding box center [182, 293] width 6 height 6
radio input "true"
click at [866, 402] on button "Next" at bounding box center [866, 409] width 30 height 17
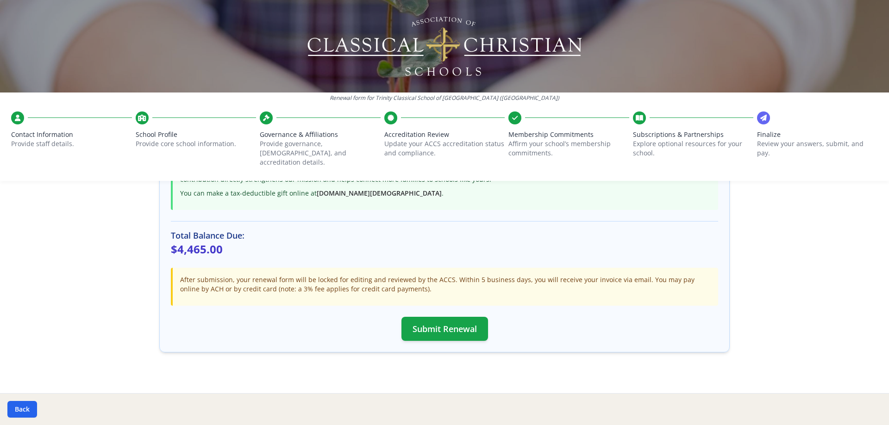
scroll to position [149, 0]
